Goal: Task Accomplishment & Management: Manage account settings

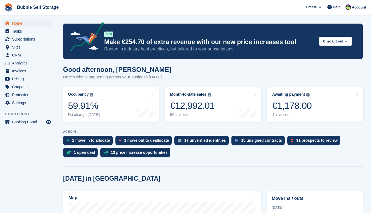
scroll to position [149, 0]
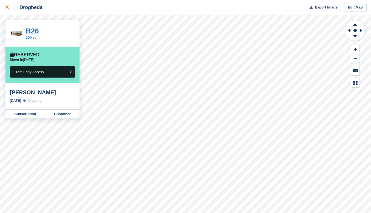
click at [6, 9] on div at bounding box center [9, 7] width 9 height 7
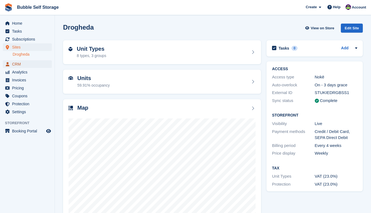
click at [20, 62] on span "CRM" at bounding box center [28, 64] width 33 height 8
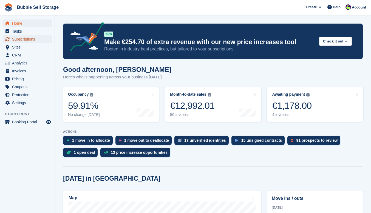
click at [26, 41] on span "Subscriptions" at bounding box center [28, 39] width 33 height 8
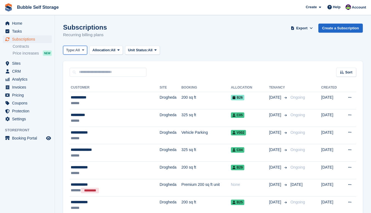
click at [77, 48] on span "All" at bounding box center [78, 49] width 5 height 5
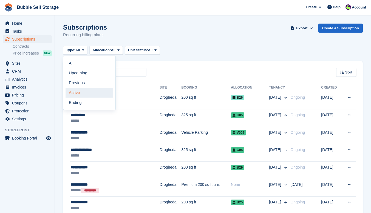
click at [80, 94] on link "Active" at bounding box center [90, 93] width 48 height 10
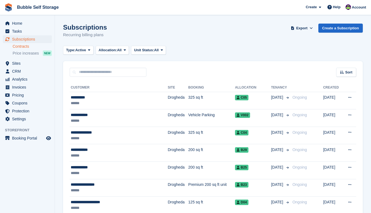
click at [27, 46] on link "Contracts" at bounding box center [32, 46] width 39 height 5
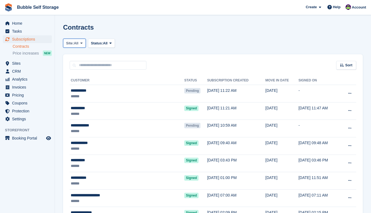
click at [82, 41] on icon at bounding box center [81, 43] width 2 height 4
click at [84, 55] on link "Drogheda" at bounding box center [90, 56] width 48 height 10
drag, startPoint x: 100, startPoint y: 43, endPoint x: 109, endPoint y: 43, distance: 8.2
click at [109, 43] on span "Status:" at bounding box center [109, 43] width 12 height 5
click at [28, 39] on span "Subscriptions" at bounding box center [28, 39] width 33 height 8
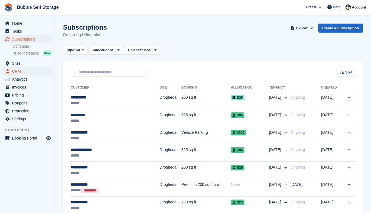
click at [19, 71] on span "CRM" at bounding box center [28, 72] width 33 height 8
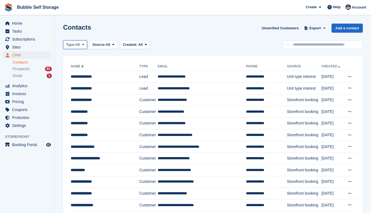
click at [79, 43] on span "All" at bounding box center [78, 44] width 5 height 5
click at [80, 78] on link "Customer" at bounding box center [90, 77] width 48 height 10
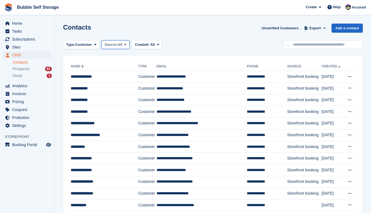
click at [120, 45] on span "All" at bounding box center [120, 44] width 5 height 5
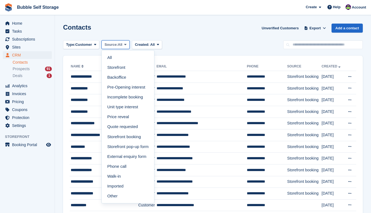
click at [120, 45] on span "All" at bounding box center [120, 44] width 5 height 5
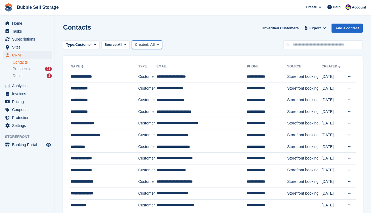
click at [157, 44] on icon at bounding box center [158, 45] width 2 height 4
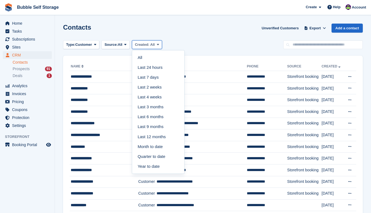
click at [157, 44] on icon at bounding box center [158, 45] width 2 height 4
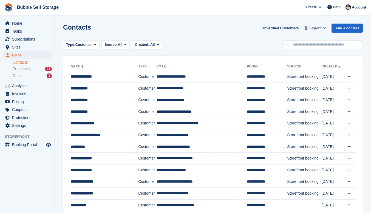
click at [315, 26] on span "Export" at bounding box center [315, 28] width 11 height 5
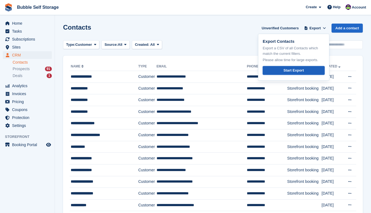
click at [295, 69] on div "Start Export" at bounding box center [294, 70] width 20 height 5
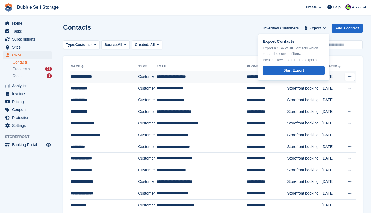
click at [94, 78] on div "**********" at bounding box center [101, 77] width 61 height 6
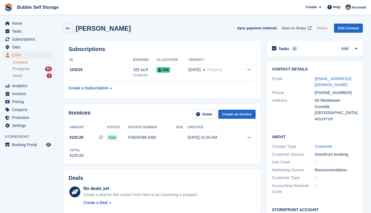
click at [296, 26] on span "View on Stripe" at bounding box center [294, 28] width 24 height 5
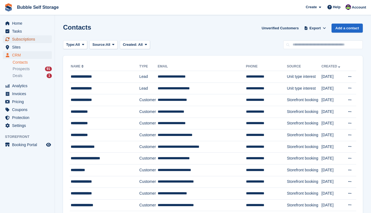
click at [22, 42] on span "Subscriptions" at bounding box center [28, 39] width 33 height 8
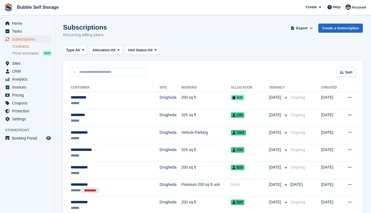
click at [28, 47] on link "Contracts" at bounding box center [32, 46] width 39 height 5
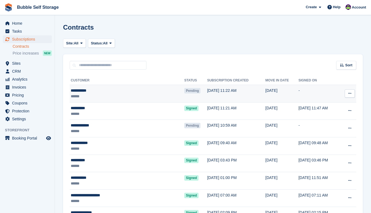
click at [80, 94] on div "******" at bounding box center [111, 97] width 80 height 6
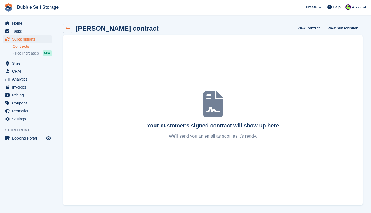
click at [71, 26] on link at bounding box center [67, 28] width 9 height 9
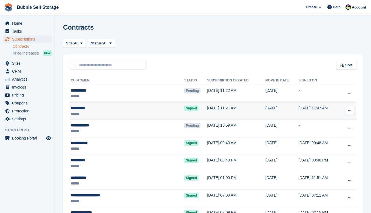
click at [77, 109] on div "**********" at bounding box center [111, 108] width 80 height 6
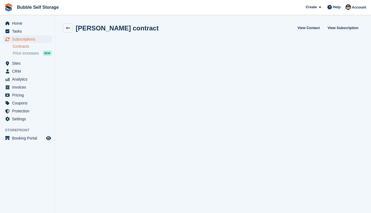
scroll to position [1, 0]
click at [69, 27] on icon at bounding box center [68, 28] width 4 height 4
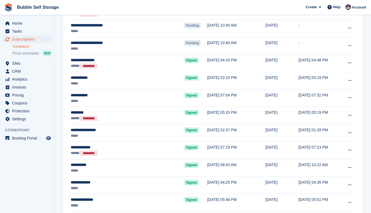
scroll to position [773, 0]
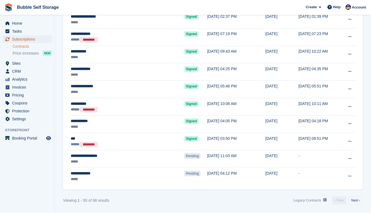
click at [32, 39] on span "Subscriptions" at bounding box center [28, 39] width 33 height 8
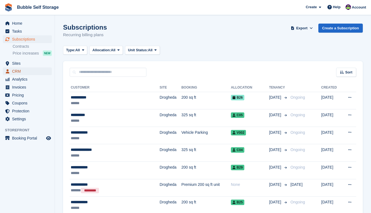
click at [18, 71] on span "CRM" at bounding box center [28, 72] width 33 height 8
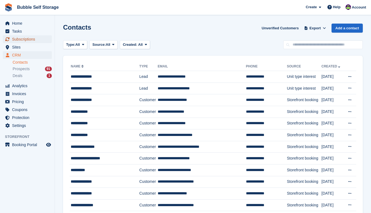
click at [29, 39] on span "Subscriptions" at bounding box center [28, 39] width 33 height 8
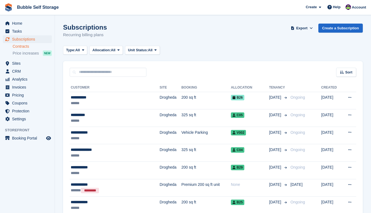
click at [25, 47] on link "Contracts" at bounding box center [32, 46] width 39 height 5
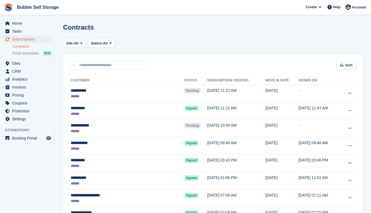
click at [27, 46] on link "Contracts" at bounding box center [32, 46] width 39 height 5
click at [14, 71] on span "CRM" at bounding box center [28, 72] width 33 height 8
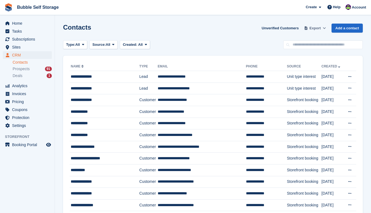
click at [323, 27] on span at bounding box center [324, 28] width 5 height 5
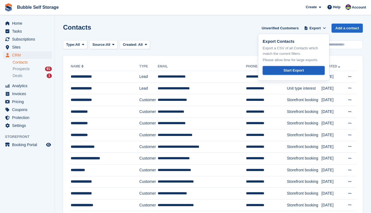
click at [289, 69] on div "Start Export" at bounding box center [294, 70] width 20 height 5
click at [195, 40] on div "Type: All All Lead Customer Source: All All Storefront Backoffice Pre-Opening i…" at bounding box center [213, 44] width 300 height 9
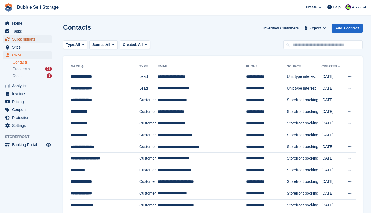
click at [29, 37] on span "Subscriptions" at bounding box center [28, 39] width 33 height 8
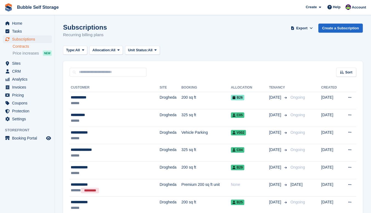
click at [24, 48] on link "Contracts" at bounding box center [32, 46] width 39 height 5
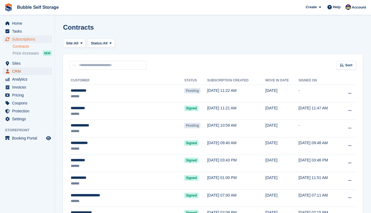
click at [13, 71] on span "CRM" at bounding box center [28, 72] width 33 height 8
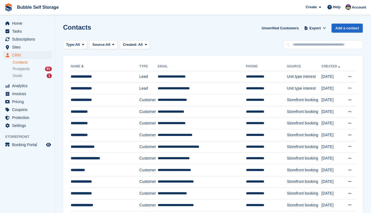
click at [18, 80] on div "CRM CRM CRM Contacts Prospects 91 Deals 1 Contacts Prospects 91 Deals 1" at bounding box center [27, 66] width 55 height 31
click at [18, 77] on span "Deals" at bounding box center [18, 75] width 10 height 5
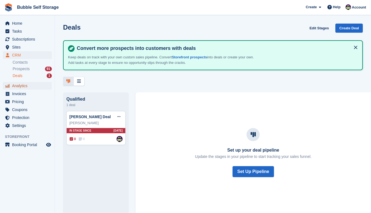
click at [23, 87] on span "Analytics" at bounding box center [28, 86] width 33 height 8
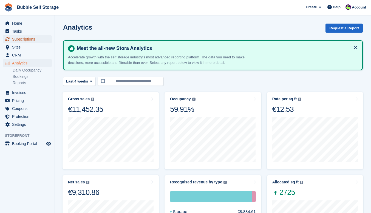
click at [22, 40] on span "Subscriptions" at bounding box center [28, 39] width 33 height 8
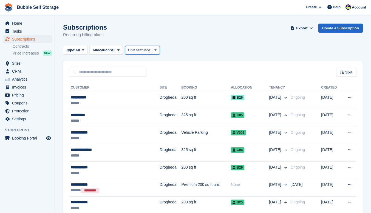
click at [148, 51] on span "Unit Status:" at bounding box center [138, 49] width 20 height 5
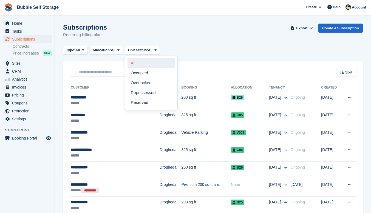
click at [137, 61] on link "All" at bounding box center [152, 63] width 48 height 10
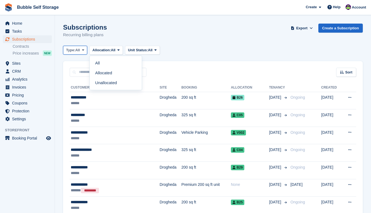
click at [82, 50] on span at bounding box center [83, 50] width 4 height 4
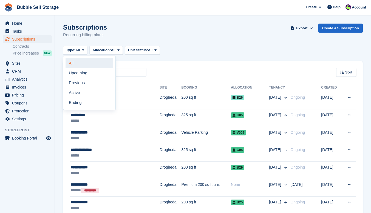
click at [74, 66] on link "All" at bounding box center [90, 63] width 48 height 10
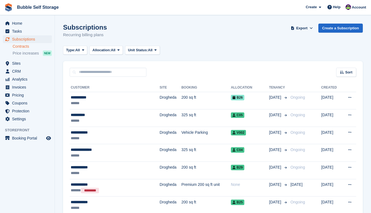
click at [27, 44] on link "Contracts" at bounding box center [32, 46] width 39 height 5
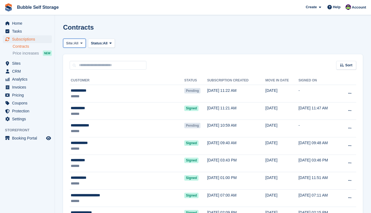
click at [81, 44] on span at bounding box center [81, 43] width 4 height 4
click at [81, 56] on link "Drogheda" at bounding box center [90, 56] width 48 height 10
drag, startPoint x: 94, startPoint y: 51, endPoint x: 110, endPoint y: 43, distance: 17.4
click at [110, 43] on span "Status:" at bounding box center [109, 43] width 12 height 5
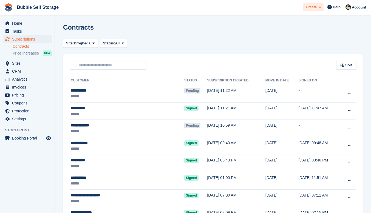
click at [317, 9] on span "Create" at bounding box center [311, 6] width 11 height 5
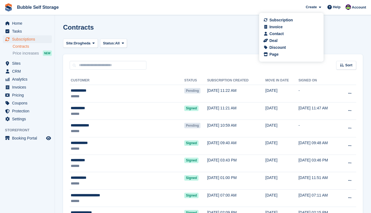
click at [211, 10] on span "Bubble Self Storage Create Subscription Invoice Contact Deal Discount Page Help…" at bounding box center [185, 7] width 371 height 15
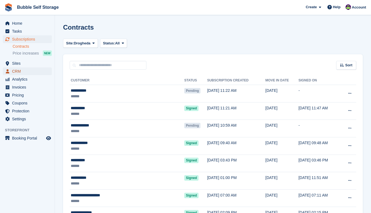
click at [18, 72] on span "CRM" at bounding box center [28, 72] width 33 height 8
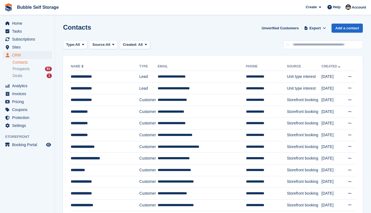
click at [20, 61] on link "Contacts" at bounding box center [32, 62] width 39 height 5
click at [80, 46] on span "All" at bounding box center [78, 44] width 5 height 5
click at [103, 45] on span "Source:" at bounding box center [99, 44] width 13 height 5
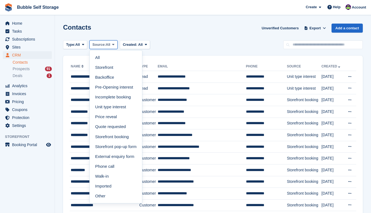
click at [103, 45] on span "Source:" at bounding box center [99, 44] width 13 height 5
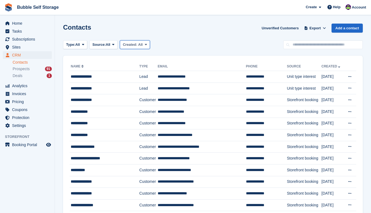
click at [136, 42] on div "Created: All" at bounding box center [133, 44] width 20 height 5
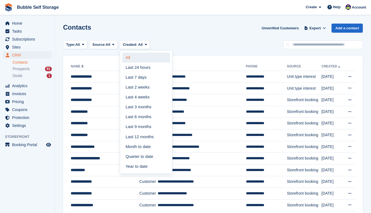
click at [127, 60] on link "All" at bounding box center [146, 58] width 48 height 10
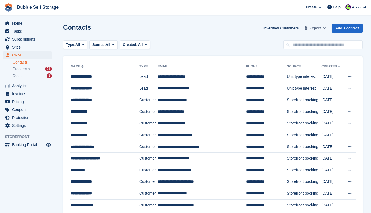
click at [325, 27] on icon at bounding box center [324, 28] width 3 height 4
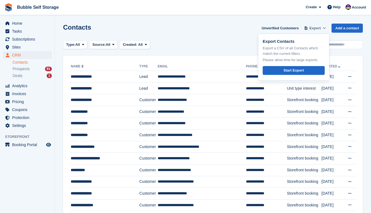
click at [325, 27] on icon at bounding box center [324, 28] width 3 height 4
